Goal: Task Accomplishment & Management: Manage account settings

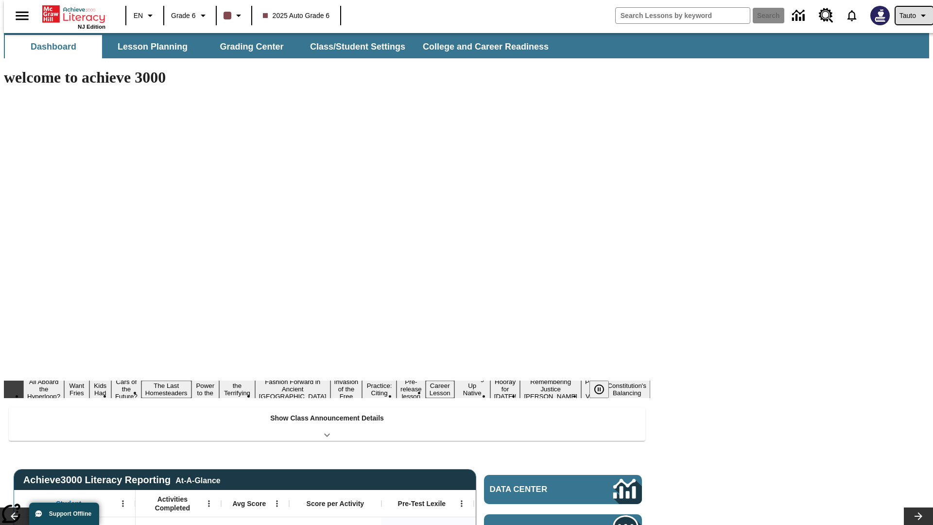
click at [910, 16] on span "Tauto" at bounding box center [908, 16] width 17 height 10
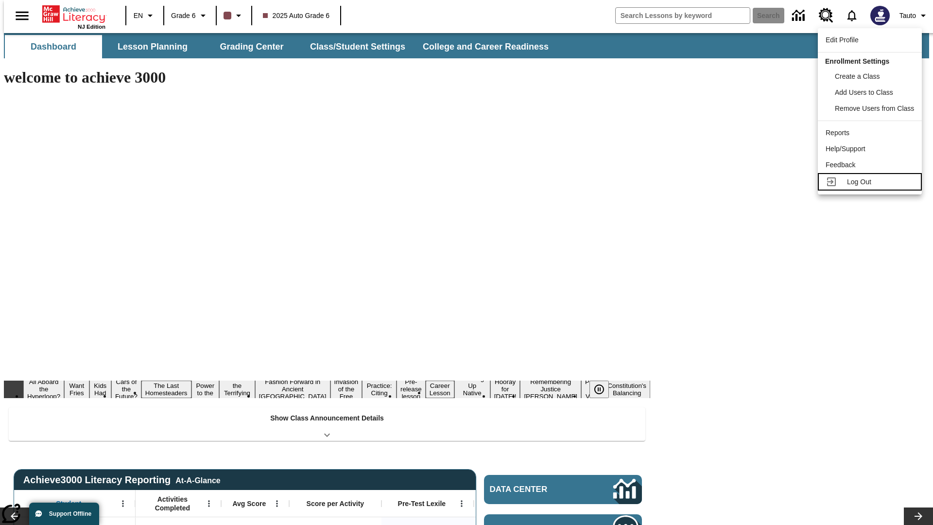
click at [872, 182] on span "Log Out" at bounding box center [859, 182] width 24 height 8
